Goal: Information Seeking & Learning: Learn about a topic

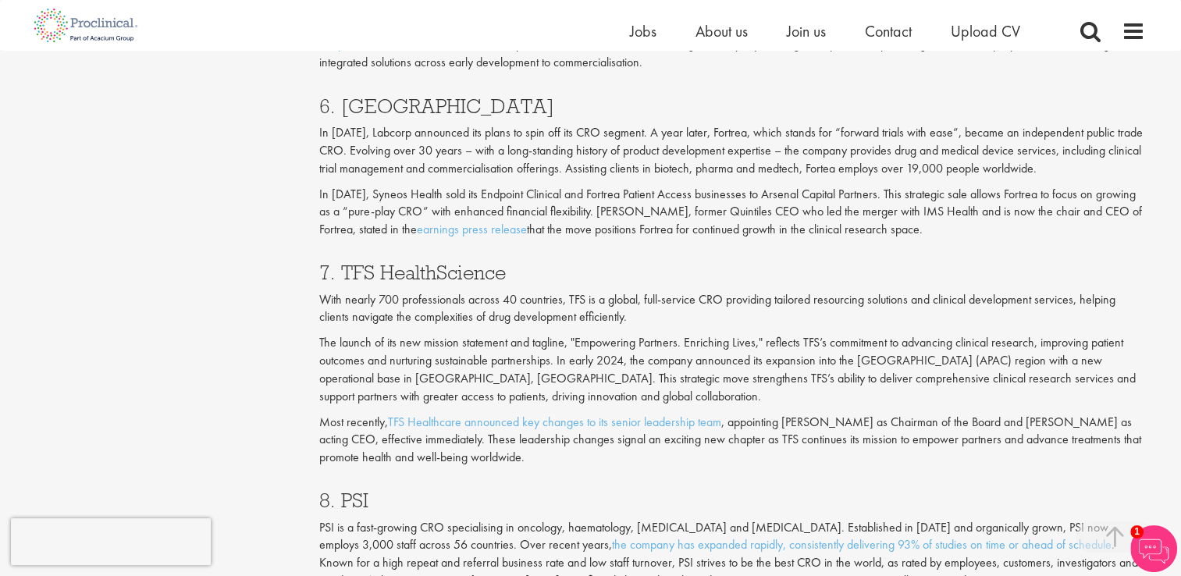
scroll to position [2889, 0]
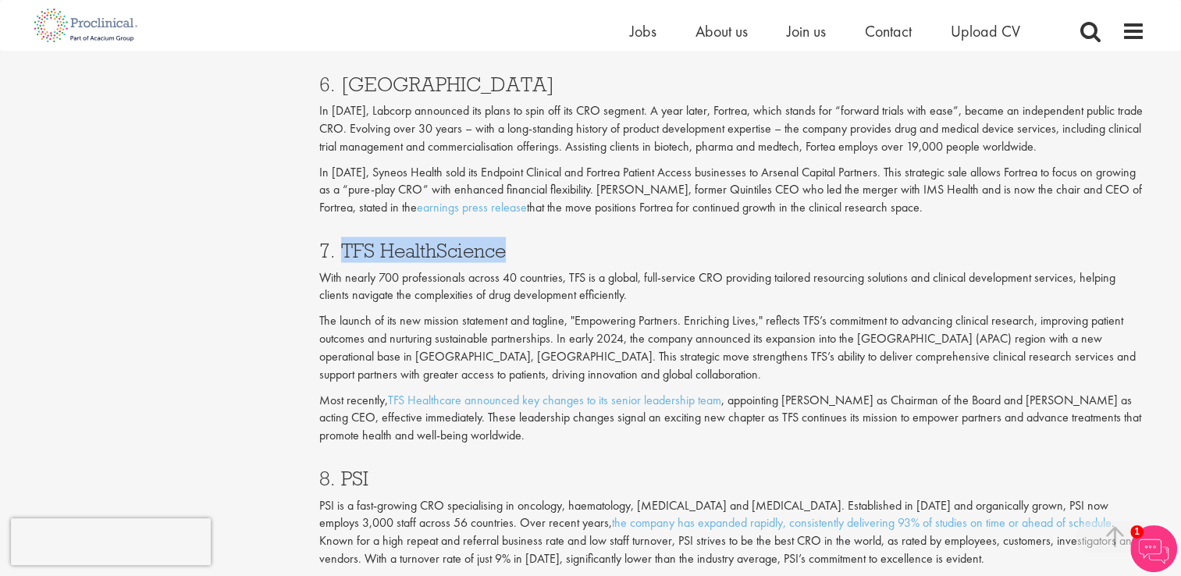
drag, startPoint x: 471, startPoint y: 254, endPoint x: 345, endPoint y: 251, distance: 125.7
click at [345, 251] on h3 "7. TFS HealthScience" at bounding box center [732, 250] width 826 height 20
copy h3 "TFS HealthScience"
drag, startPoint x: 372, startPoint y: 478, endPoint x: 340, endPoint y: 478, distance: 31.2
click at [340, 478] on h3 "8. PSI" at bounding box center [732, 478] width 826 height 20
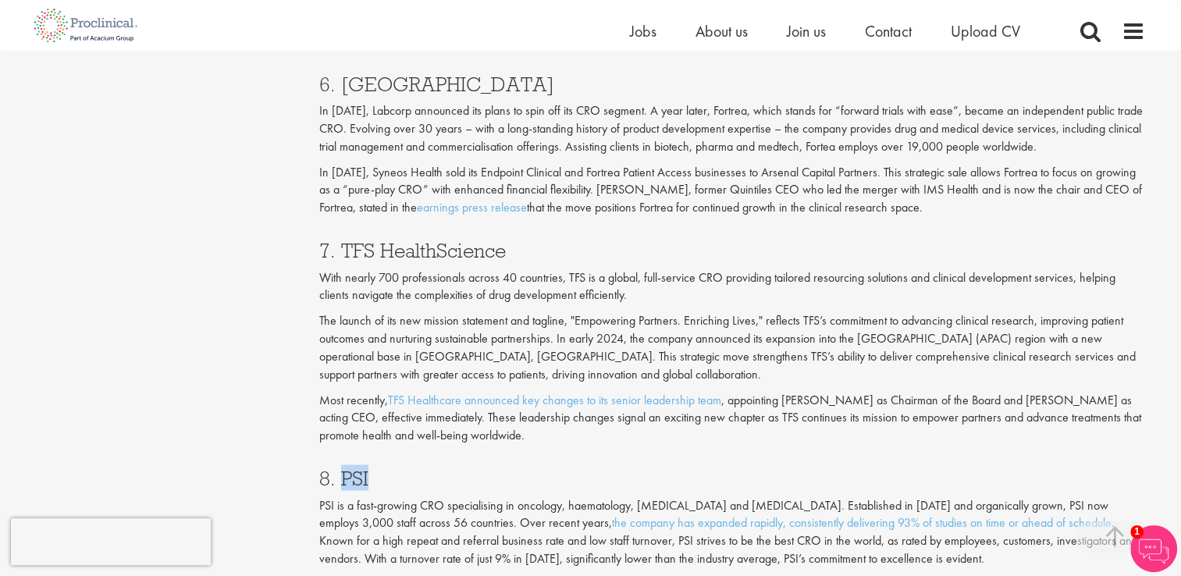
copy h3 "PSI"
click at [354, 335] on p "The launch of its new mission statement and tagline, "Empowering Partners. Enri…" at bounding box center [732, 347] width 826 height 71
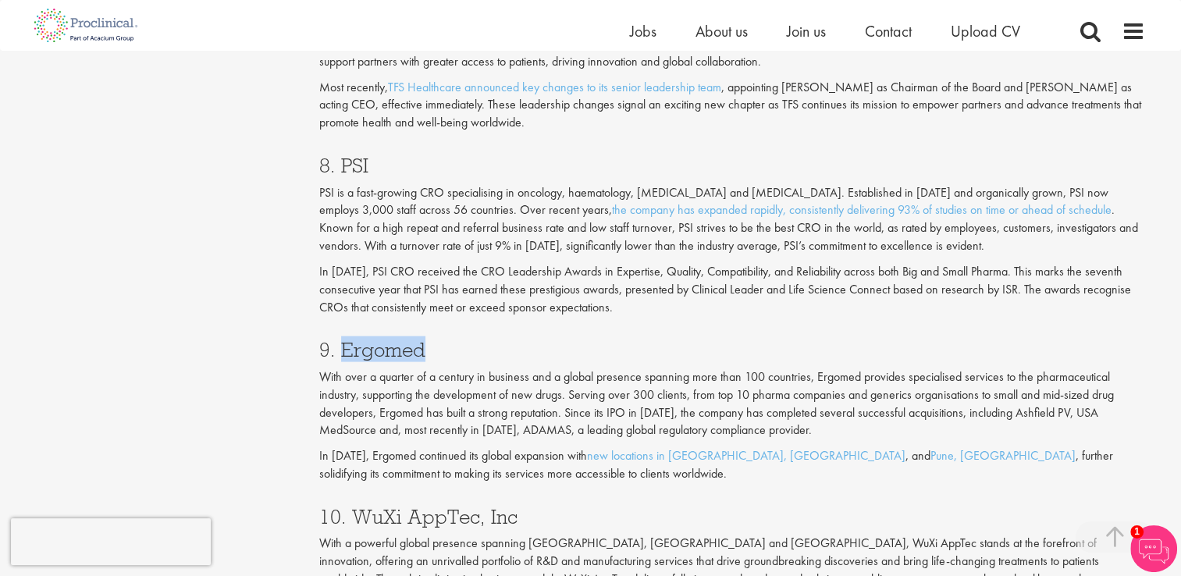
drag, startPoint x: 450, startPoint y: 344, endPoint x: 341, endPoint y: 343, distance: 108.5
click at [341, 343] on h3 "9. Ergomed" at bounding box center [732, 350] width 826 height 20
drag, startPoint x: 341, startPoint y: 343, endPoint x: 362, endPoint y: 349, distance: 22.0
copy h3 "Ergomed"
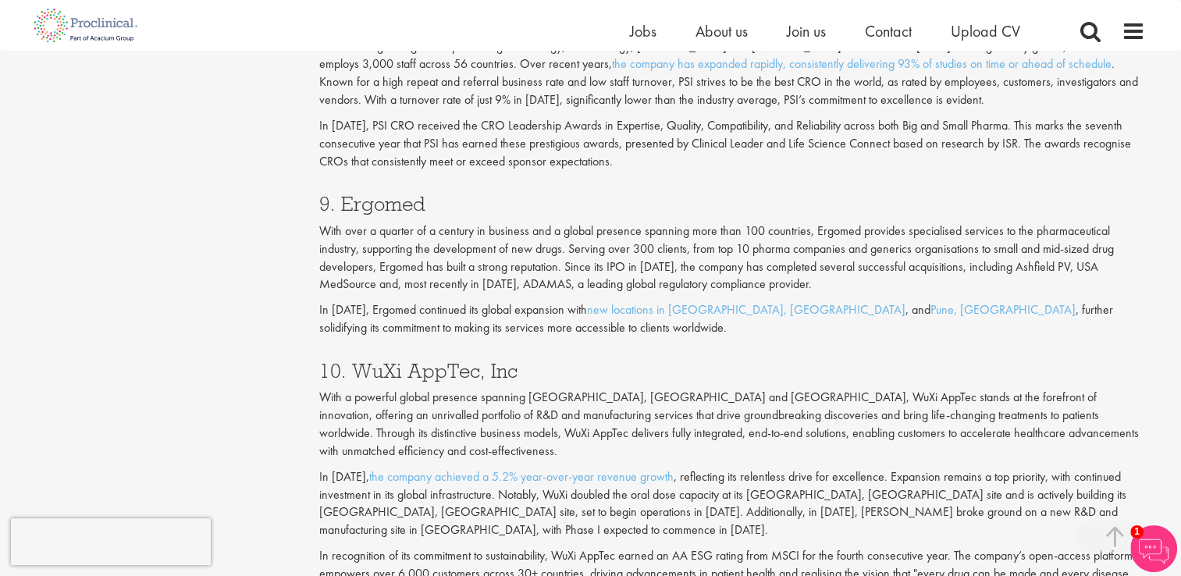
scroll to position [3357, 0]
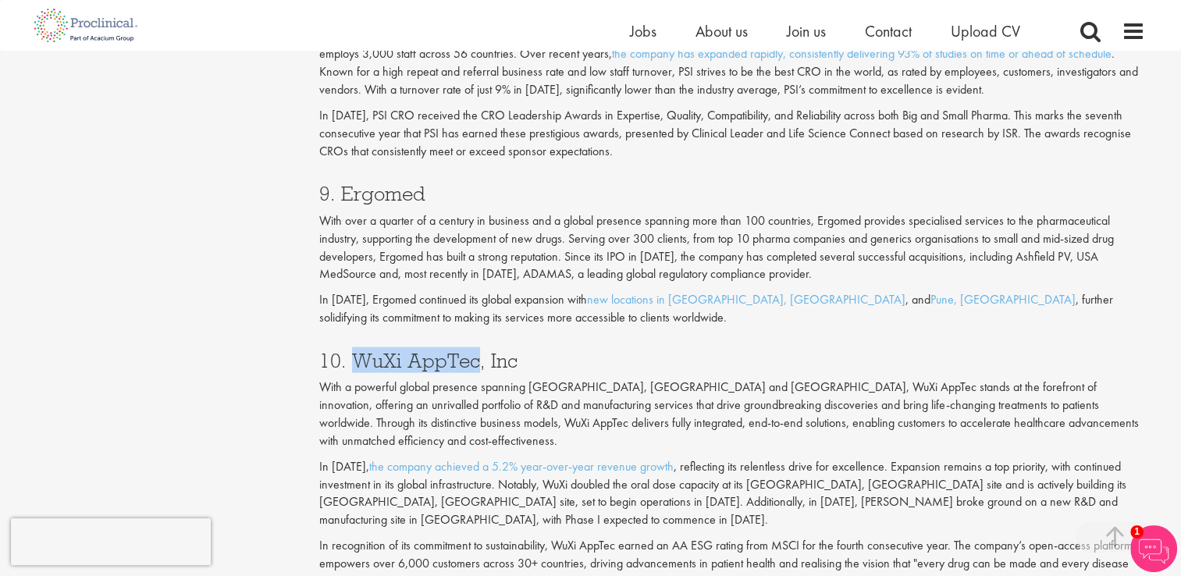
drag, startPoint x: 479, startPoint y: 359, endPoint x: 354, endPoint y: 352, distance: 124.3
click at [354, 352] on h3 "10. WuXi AppTec, Inc" at bounding box center [732, 361] width 826 height 20
copy h3 "WuXi AppTec"
click at [345, 393] on p "With a powerful global presence spanning [GEOGRAPHIC_DATA], [GEOGRAPHIC_DATA] a…" at bounding box center [732, 414] width 826 height 71
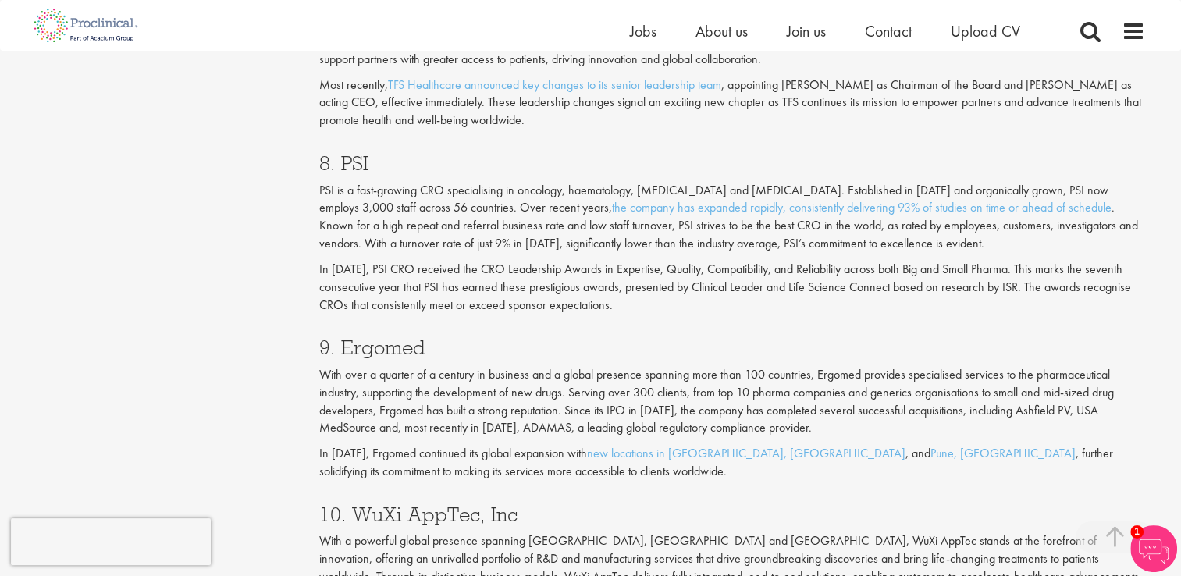
scroll to position [3201, 0]
